Goal: Browse casually

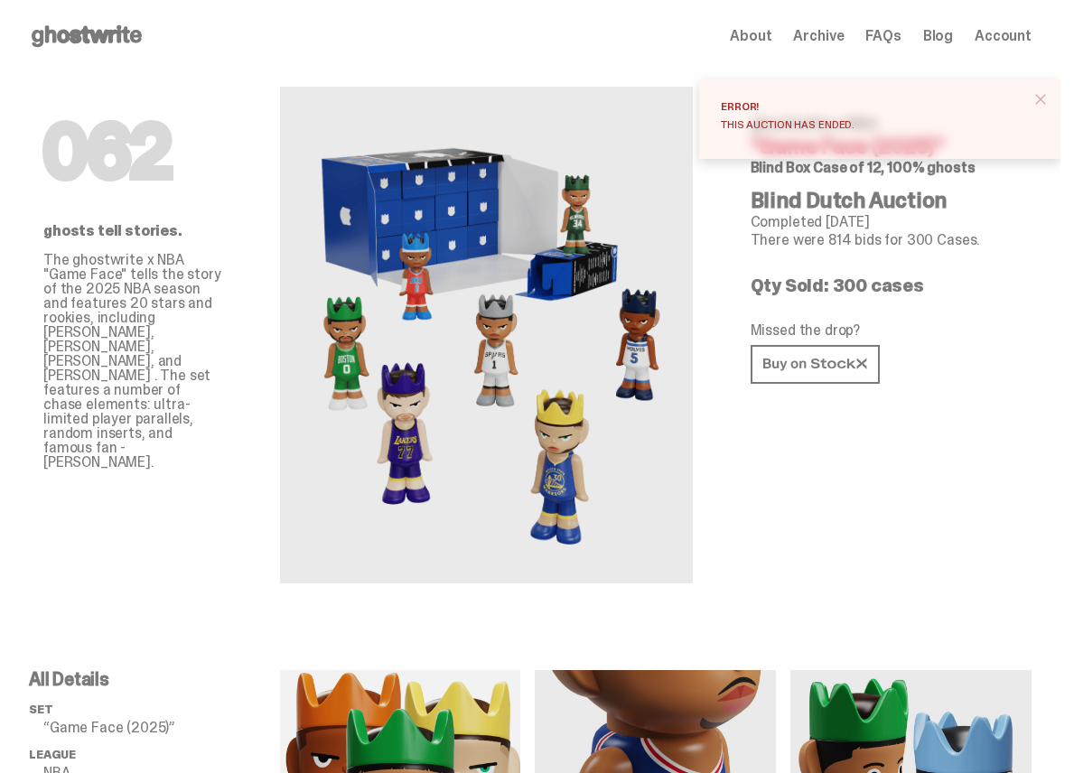
click at [1043, 102] on button "close" at bounding box center [1041, 99] width 33 height 33
